Goal: Information Seeking & Learning: Check status

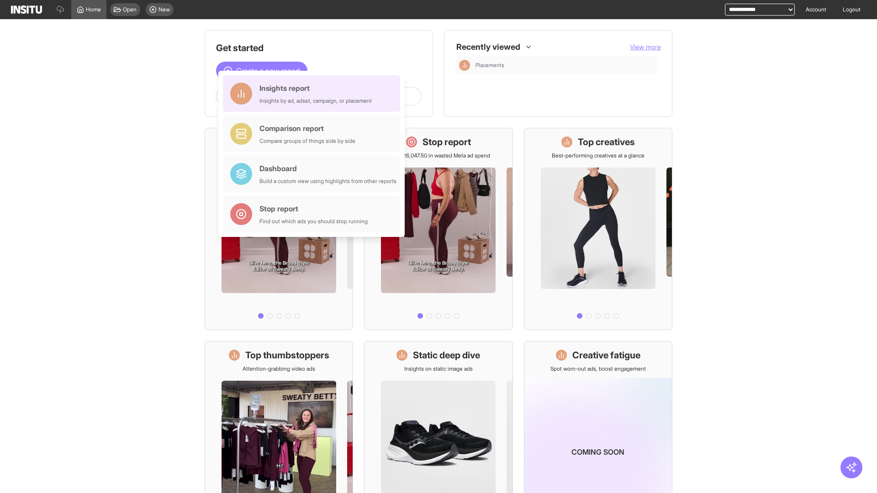
click at [314, 94] on div "Insights report Insights by ad, adset, campaign, or placement" at bounding box center [316, 94] width 112 height 22
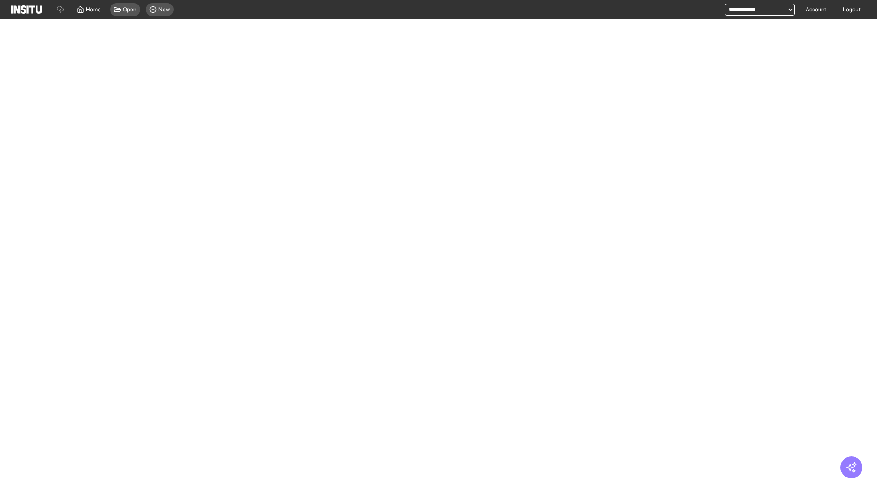
select select "**"
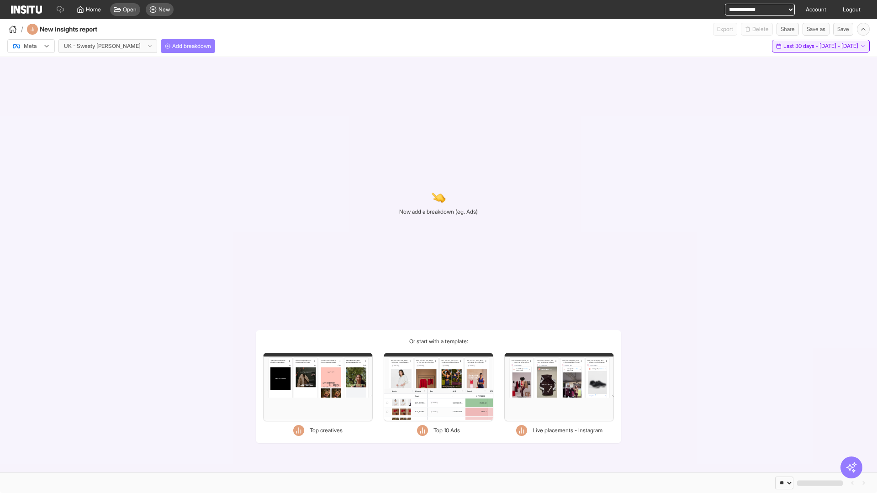
click at [804, 46] on span "Last 30 days - [DATE] - [DATE]" at bounding box center [821, 45] width 75 height 7
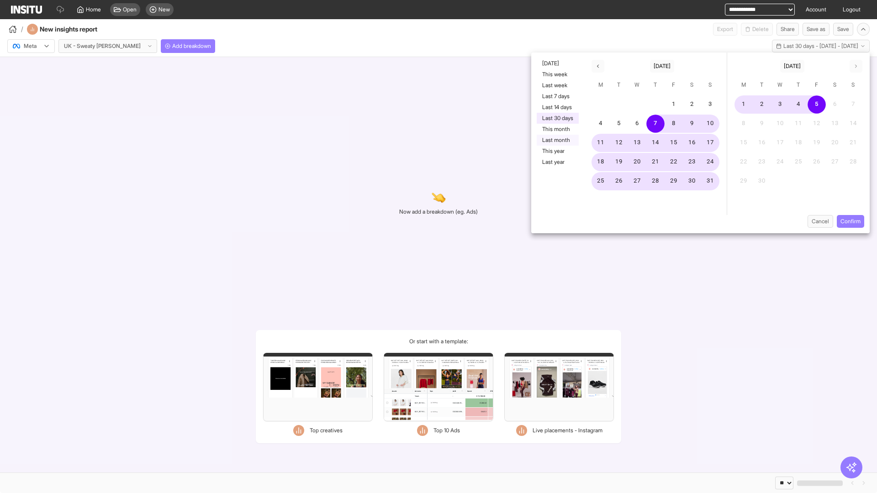
click at [557, 140] on button "Last month" at bounding box center [558, 140] width 42 height 11
